Goal: Transaction & Acquisition: Book appointment/travel/reservation

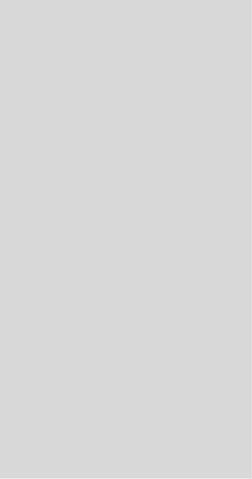
select select "es"
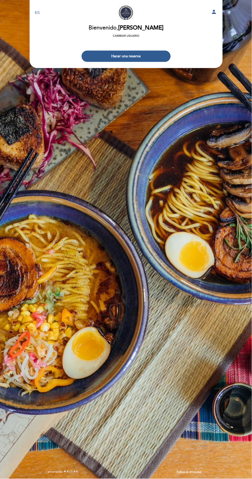
click at [226, 13] on div "EN ES PT NAKAMA RAMEN person [GEOGRAPHIC_DATA] [PERSON_NAME], [PERSON_NAME] Cam…" at bounding box center [126, 239] width 252 height 479
click at [216, 12] on icon "person" at bounding box center [214, 12] width 6 height 6
select select "es"
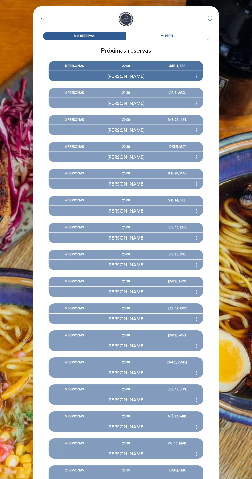
click at [199, 78] on icon "more_vert" at bounding box center [197, 76] width 6 height 6
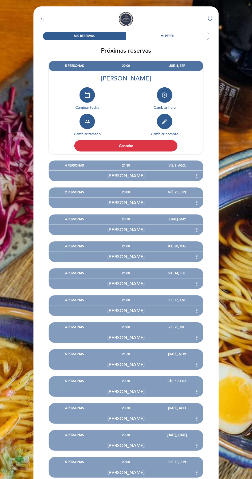
click at [93, 97] on button "calendar_today" at bounding box center [86, 94] width 15 height 15
select select "es"
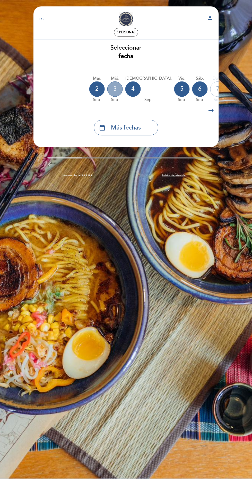
click at [115, 89] on div "3" at bounding box center [114, 88] width 15 height 15
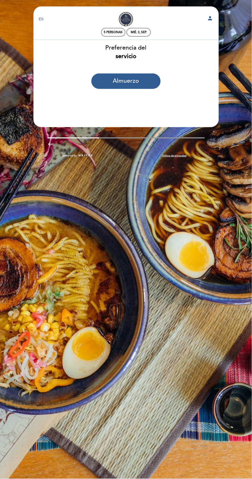
click at [212, 278] on div "EN ES PT NAKAMA RAMEN person 5 personas mié. 3, sep. [GEOGRAPHIC_DATA] [PERSON_…" at bounding box center [126, 239] width 252 height 479
click at [142, 32] on div "mié. 3, sep." at bounding box center [139, 32] width 16 height 4
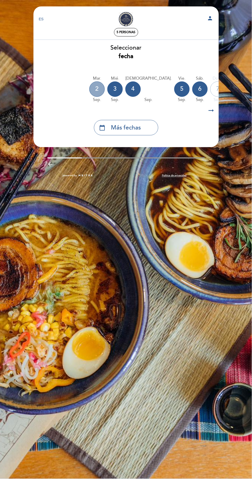
click at [97, 89] on div "2" at bounding box center [96, 88] width 15 height 15
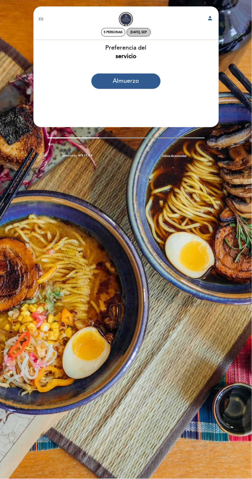
click at [143, 33] on div "[DATE], sep." at bounding box center [138, 32] width 16 height 4
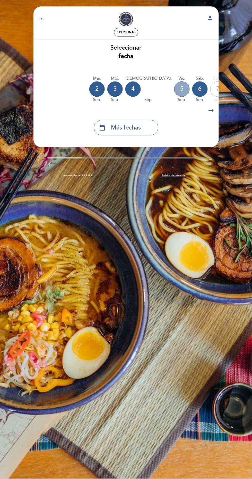
click at [174, 92] on div "5" at bounding box center [181, 88] width 15 height 15
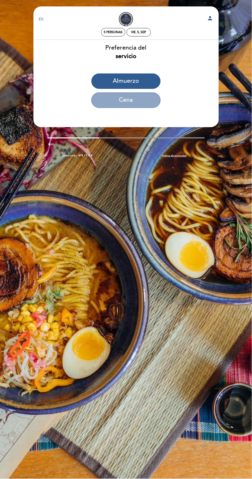
click at [144, 102] on button "Cena" at bounding box center [125, 100] width 69 height 15
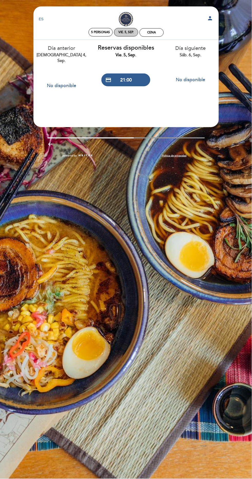
click at [127, 32] on div "vie. 5, sep." at bounding box center [125, 32] width 15 height 4
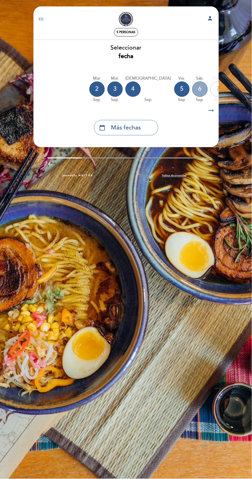
click at [192, 90] on div "6" at bounding box center [199, 88] width 15 height 15
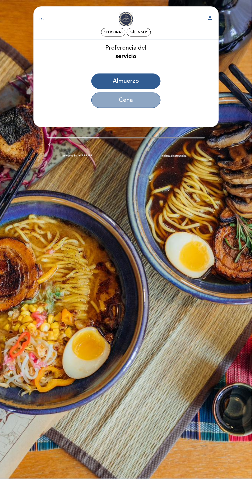
click at [139, 105] on button "Cena" at bounding box center [125, 100] width 69 height 15
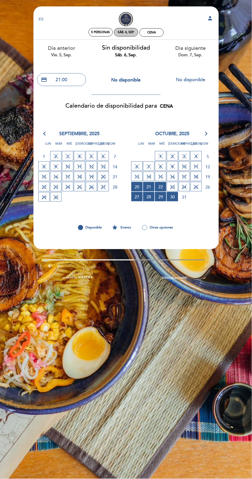
click at [127, 32] on div "sáb. 6, sep." at bounding box center [126, 32] width 16 height 4
select select "? undefined:undefined ?"
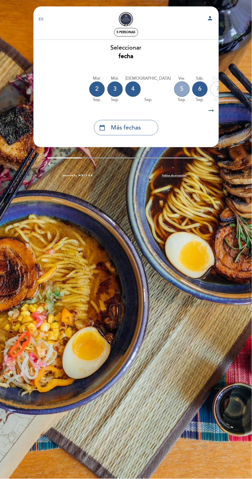
click at [174, 88] on div "5" at bounding box center [181, 88] width 15 height 15
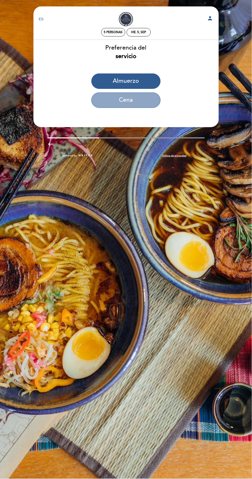
click at [141, 103] on button "Cena" at bounding box center [125, 100] width 69 height 15
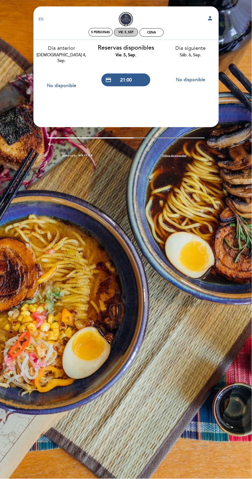
click at [129, 32] on div "vie. 5, sep." at bounding box center [125, 32] width 15 height 4
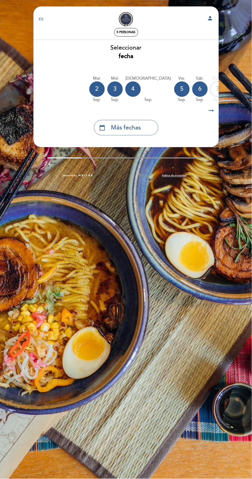
click at [213, 110] on icon "arrow_right_alt" at bounding box center [211, 110] width 8 height 11
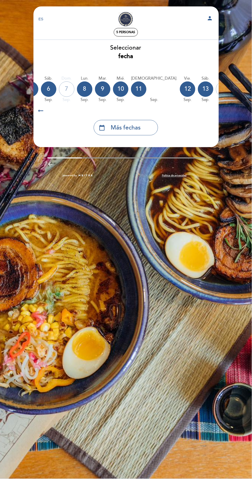
scroll to position [0, 158]
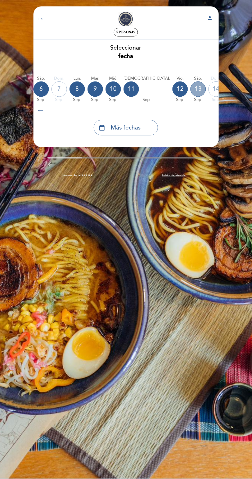
click at [190, 87] on div "13" at bounding box center [197, 88] width 15 height 15
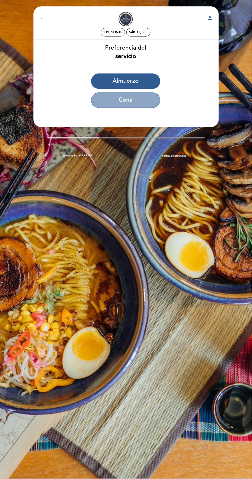
click at [143, 103] on button "Cena" at bounding box center [125, 100] width 69 height 15
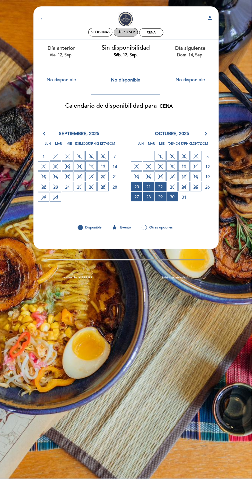
click at [130, 31] on div "sáb. 13, sep." at bounding box center [125, 32] width 18 height 4
select select "? undefined:undefined ?"
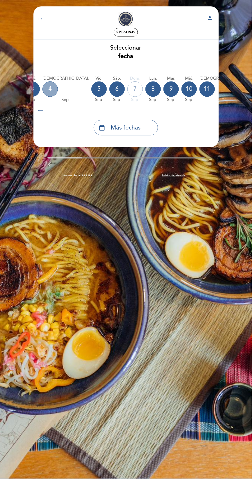
scroll to position [0, 83]
click at [163, 89] on div "9" at bounding box center [170, 88] width 15 height 15
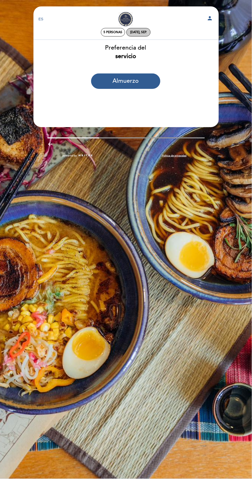
click at [141, 32] on div "[DATE], sep." at bounding box center [138, 32] width 16 height 4
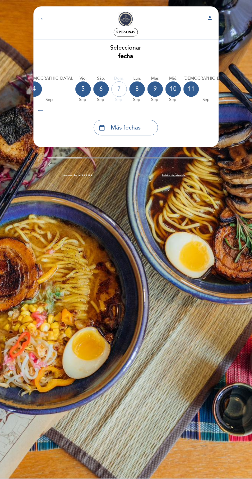
scroll to position [0, 99]
click at [128, 89] on div "8" at bounding box center [135, 88] width 15 height 15
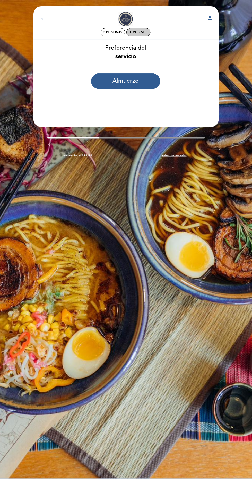
click at [140, 32] on div "lun. 8, sep." at bounding box center [138, 32] width 17 height 4
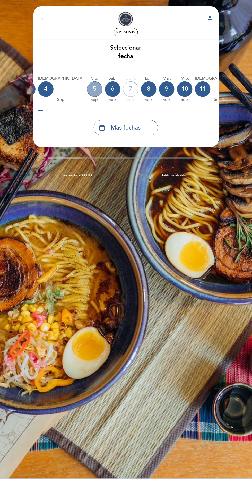
scroll to position [0, 94]
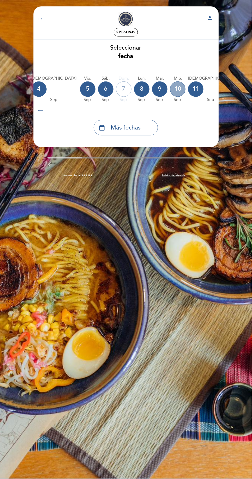
click at [170, 89] on div "10" at bounding box center [177, 88] width 15 height 15
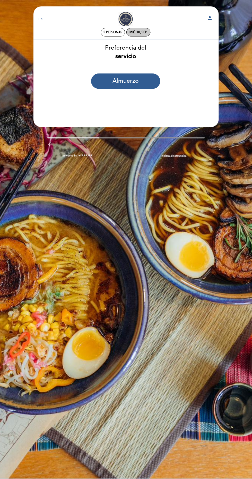
click at [141, 31] on div "mié. 10, sep." at bounding box center [139, 32] width 18 height 4
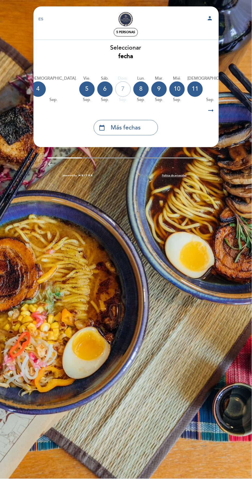
scroll to position [0, 96]
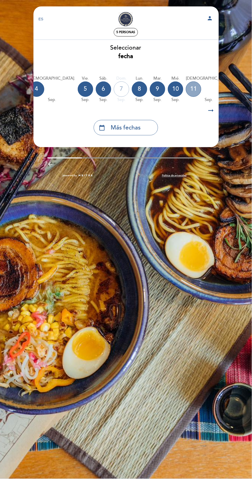
click at [186, 89] on div "11" at bounding box center [193, 88] width 15 height 15
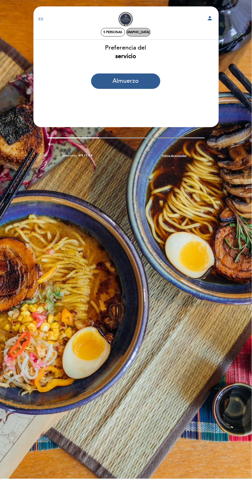
click at [143, 33] on div "[DEMOGRAPHIC_DATA] 11, sep." at bounding box center [138, 32] width 45 height 4
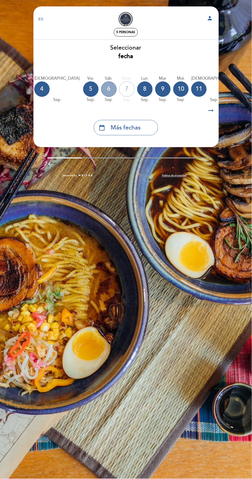
scroll to position [0, 105]
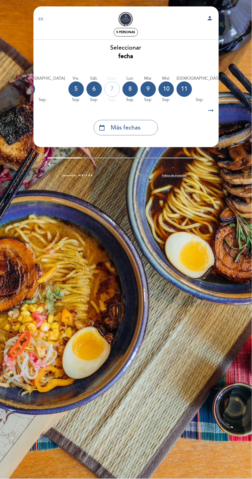
click at [225, 86] on div "12" at bounding box center [232, 88] width 15 height 15
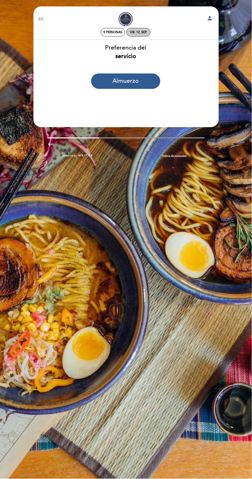
click at [140, 32] on div "vie. 12, sep." at bounding box center [138, 32] width 17 height 4
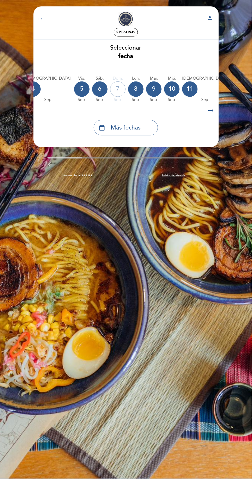
scroll to position [0, 160]
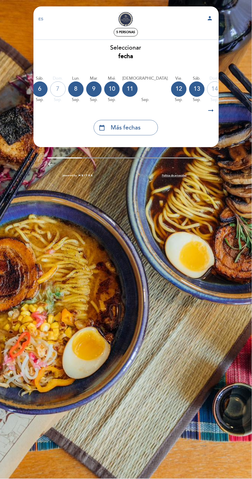
click at [225, 89] on div "15" at bounding box center [232, 88] width 15 height 15
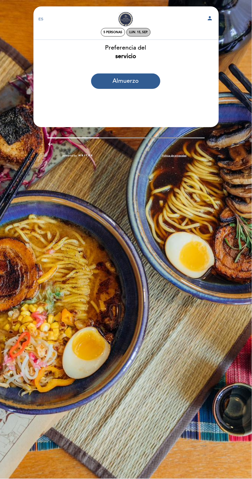
click at [144, 30] on div "lun. 15, sep." at bounding box center [138, 32] width 24 height 8
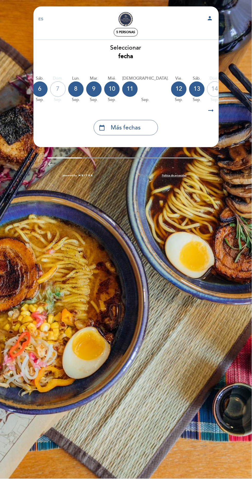
click at [243, 87] on div "16" at bounding box center [250, 88] width 15 height 15
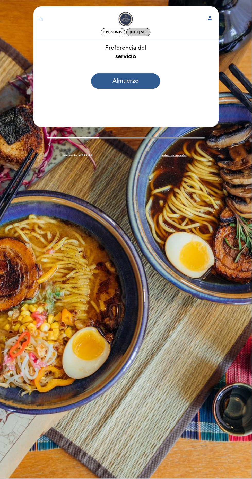
click at [142, 33] on div "[DATE], sep." at bounding box center [138, 32] width 16 height 4
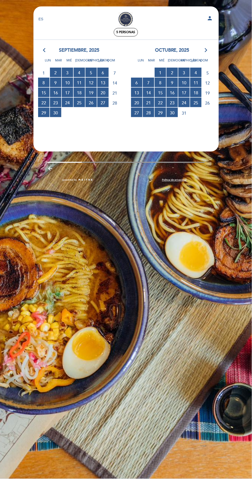
click at [67, 93] on span "17 RESERVAS DISPONIBLES" at bounding box center [67, 93] width 11 height 10
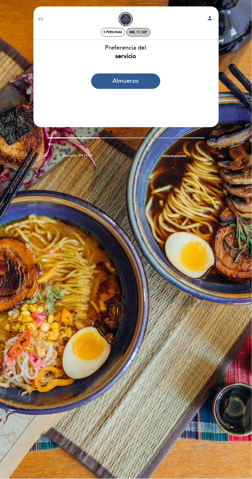
click at [144, 28] on div "mié. 17, sep." at bounding box center [138, 32] width 24 height 8
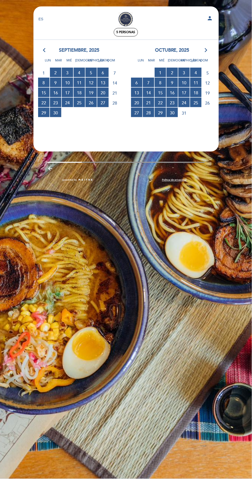
click at [91, 93] on span "19 RESERVAS DISPONIBLES" at bounding box center [90, 93] width 11 height 10
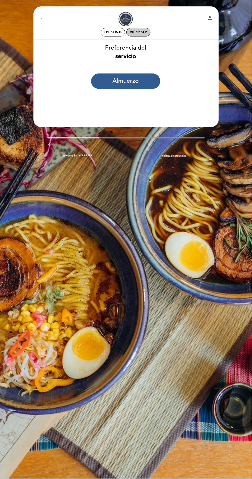
click at [143, 33] on div "vie. 19, sep." at bounding box center [138, 32] width 17 height 4
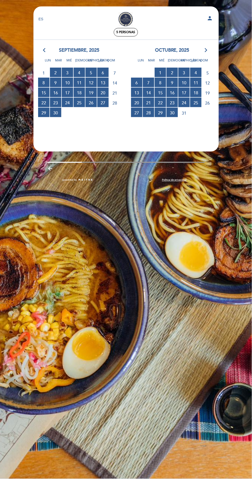
click at [79, 93] on span "18 RESERVAS DISPONIBLES" at bounding box center [79, 93] width 11 height 10
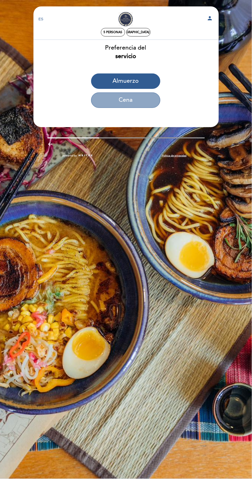
click at [137, 101] on button "Cena" at bounding box center [125, 100] width 69 height 15
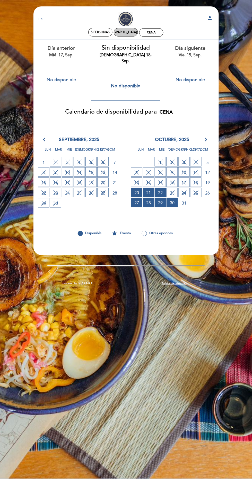
click at [126, 32] on div "[DEMOGRAPHIC_DATA] 18, sep." at bounding box center [125, 32] width 45 height 4
select select "? undefined:undefined ?"
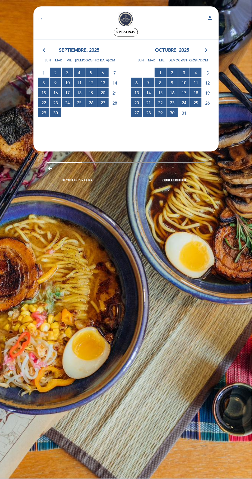
click at [42, 103] on span "22 RESERVAS DISPONIBLES" at bounding box center [43, 103] width 11 height 10
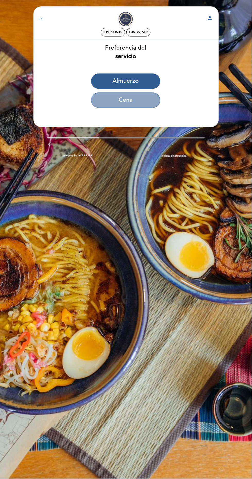
click at [134, 97] on button "Cena" at bounding box center [125, 100] width 69 height 15
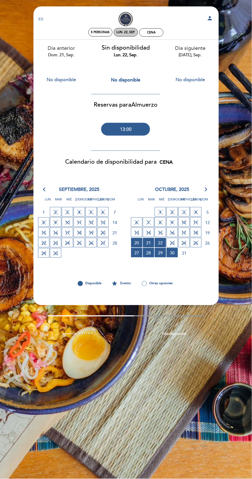
click at [127, 32] on div "lun. 22, sep." at bounding box center [125, 32] width 19 height 4
select select "? undefined:undefined ?"
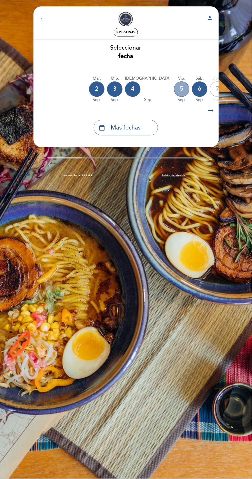
click at [174, 88] on div "5" at bounding box center [181, 88] width 15 height 15
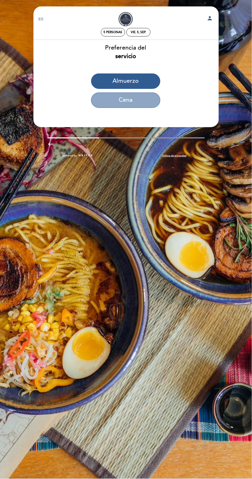
click at [135, 102] on button "Cena" at bounding box center [125, 100] width 69 height 15
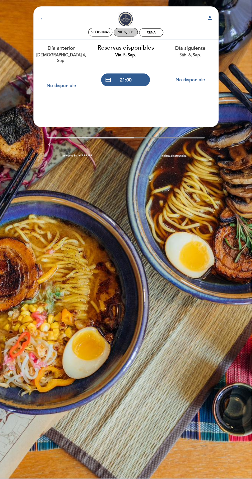
click at [128, 31] on div "vie. 5, sep." at bounding box center [125, 32] width 15 height 4
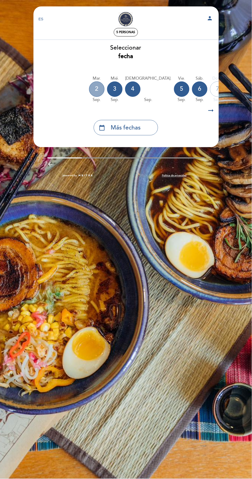
click at [97, 89] on div "2" at bounding box center [96, 88] width 15 height 15
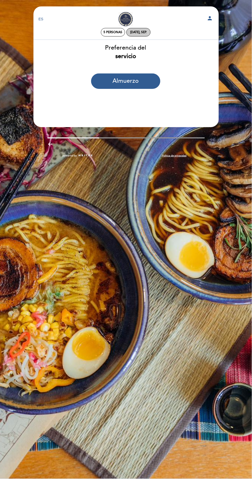
click at [141, 32] on div "[DATE], sep." at bounding box center [138, 32] width 16 height 4
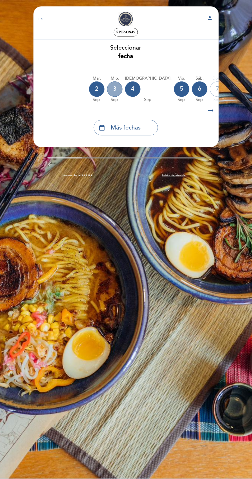
click at [115, 89] on div "3" at bounding box center [114, 88] width 15 height 15
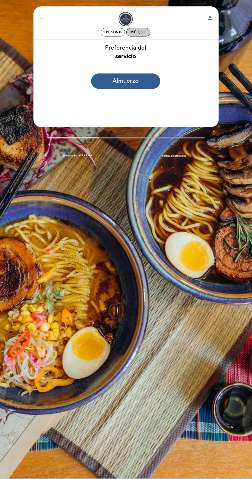
click at [141, 33] on div "mié. 3, sep." at bounding box center [138, 32] width 16 height 4
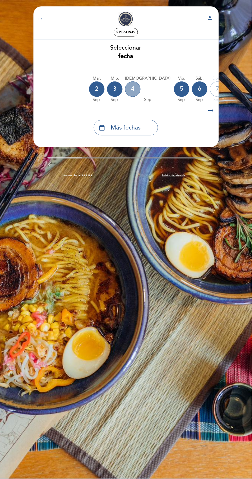
click at [133, 89] on div "4" at bounding box center [132, 88] width 15 height 15
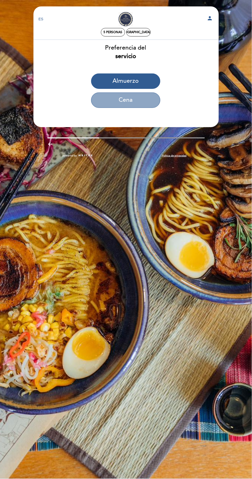
click at [143, 96] on button "Cena" at bounding box center [125, 100] width 69 height 15
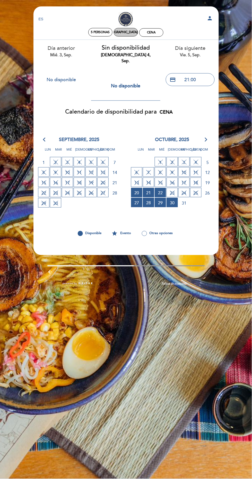
click at [126, 32] on div "[DEMOGRAPHIC_DATA] 4, sep." at bounding box center [125, 32] width 43 height 4
select select "? undefined:undefined ?"
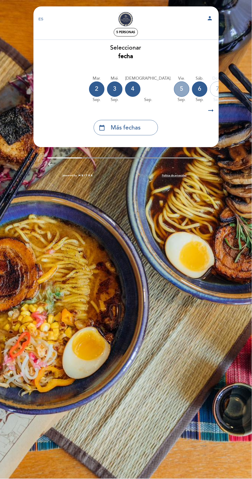
click at [174, 89] on div "5" at bounding box center [181, 88] width 15 height 15
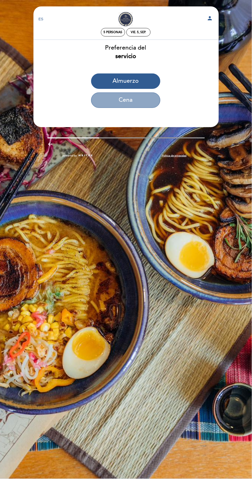
click at [139, 99] on button "Cena" at bounding box center [125, 100] width 69 height 15
